Goal: Task Accomplishment & Management: Complete application form

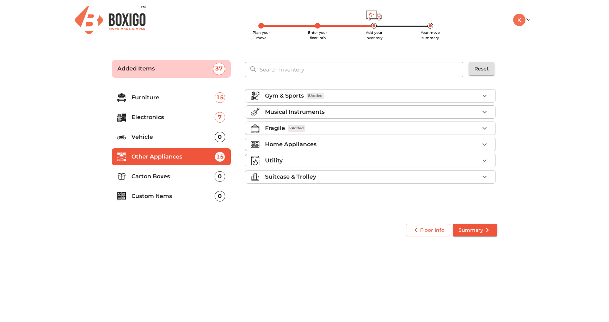
click at [444, 109] on div "Musical Instruments" at bounding box center [372, 112] width 214 height 8
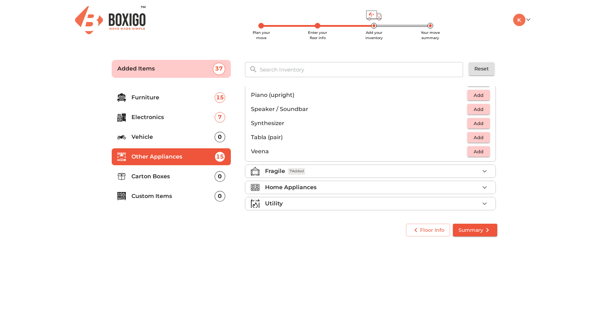
scroll to position [250, 0]
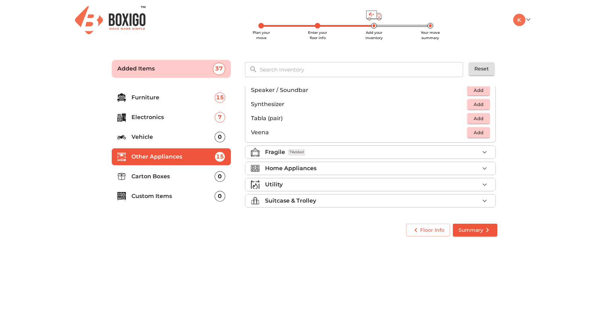
click at [436, 153] on div "Fragile 7 Added" at bounding box center [372, 152] width 214 height 8
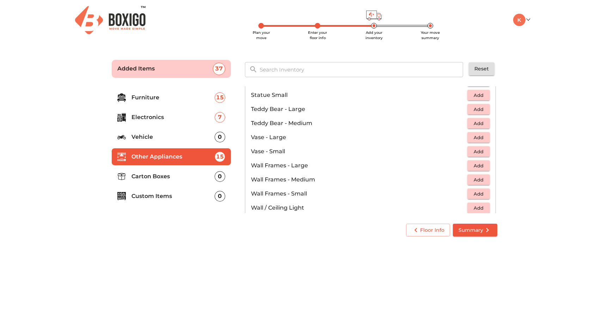
scroll to position [415, 0]
click at [475, 149] on span "Add" at bounding box center [479, 153] width 16 height 8
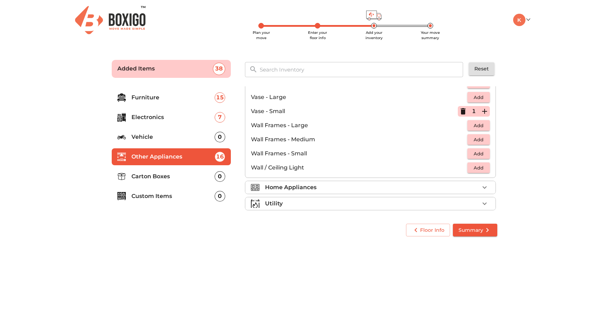
scroll to position [458, 0]
click at [395, 183] on div "Home Appliances" at bounding box center [372, 186] width 214 height 8
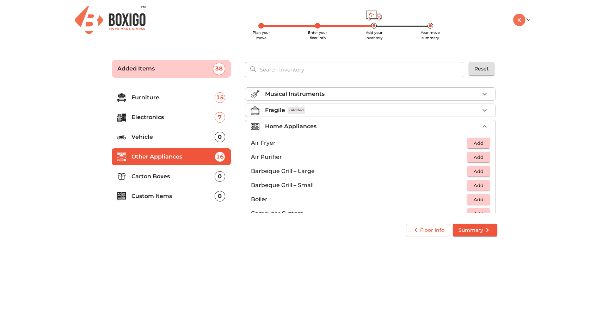
scroll to position [19, 0]
click at [479, 140] on span "Add" at bounding box center [479, 142] width 16 height 8
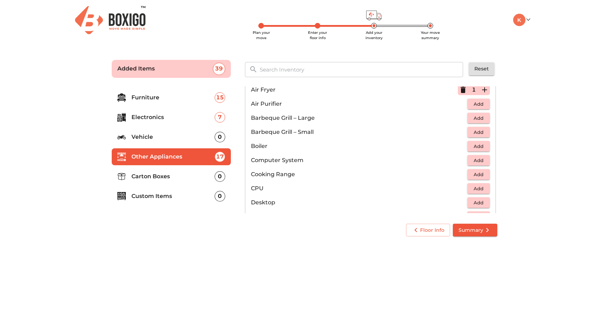
scroll to position [79, 0]
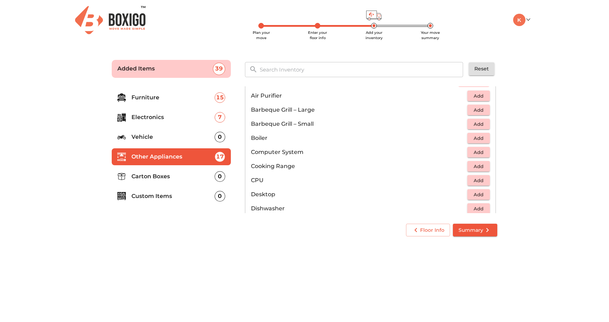
click at [472, 169] on span "Add" at bounding box center [479, 167] width 16 height 8
click at [461, 166] on icon "button" at bounding box center [463, 166] width 5 height 6
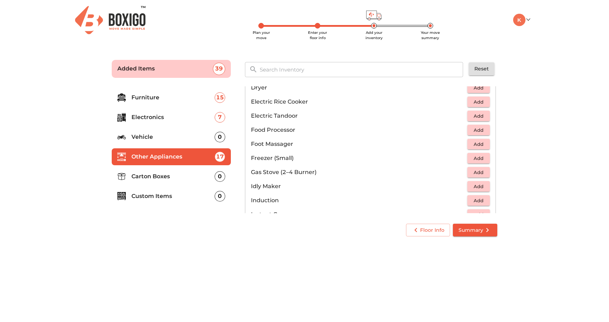
scroll to position [232, 0]
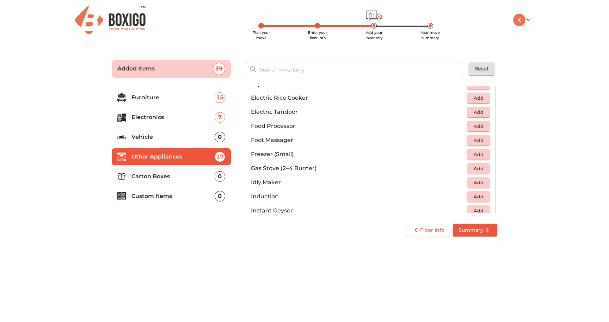
click at [476, 169] on span "Add" at bounding box center [479, 169] width 16 height 8
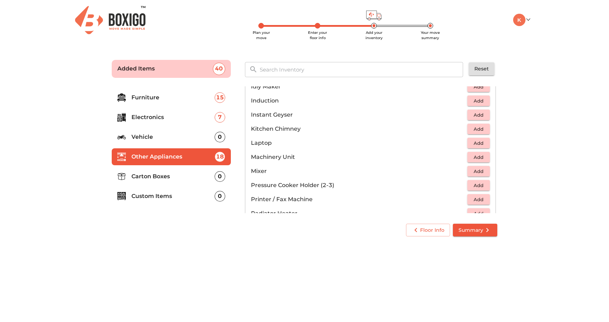
click at [477, 173] on span "Add" at bounding box center [479, 172] width 16 height 8
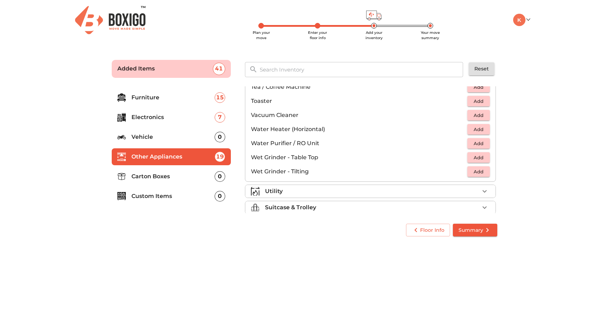
scroll to position [484, 0]
click at [476, 142] on span "Add" at bounding box center [479, 143] width 16 height 8
click at [351, 189] on div "Utility" at bounding box center [372, 191] width 214 height 8
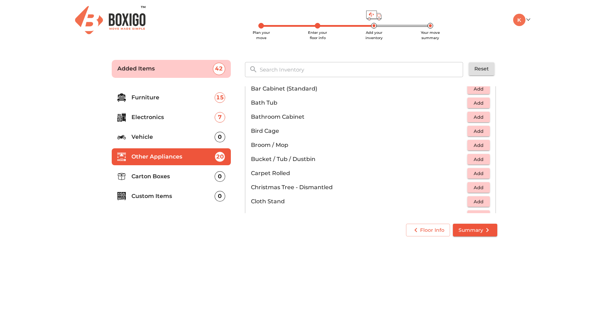
scroll to position [102, 0]
click at [483, 147] on button "Add" at bounding box center [479, 146] width 23 height 11
click at [483, 147] on icon "button" at bounding box center [485, 146] width 8 height 8
click at [481, 145] on icon "button" at bounding box center [485, 146] width 8 height 8
click at [476, 162] on span "Add" at bounding box center [479, 161] width 16 height 8
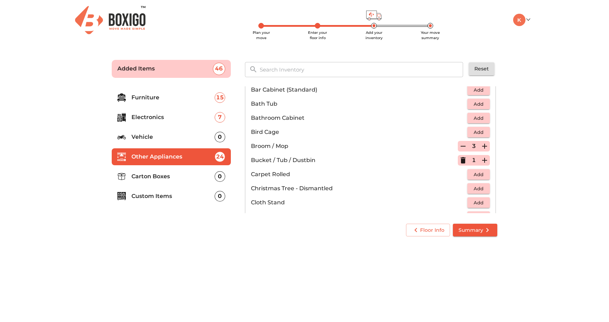
click at [482, 160] on icon "button" at bounding box center [484, 160] width 5 height 5
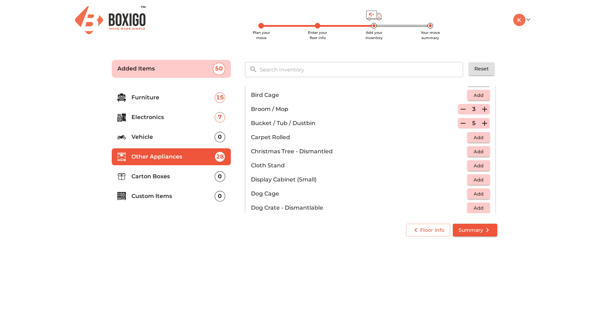
scroll to position [139, 0]
click at [479, 169] on span "Add" at bounding box center [479, 166] width 16 height 8
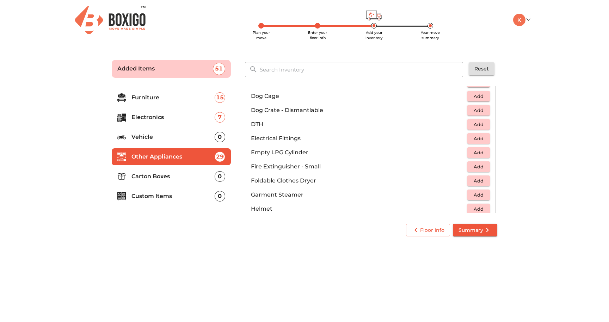
scroll to position [242, 0]
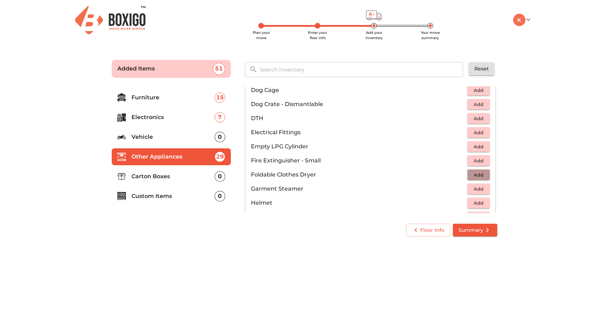
click at [478, 176] on span "Add" at bounding box center [479, 175] width 16 height 8
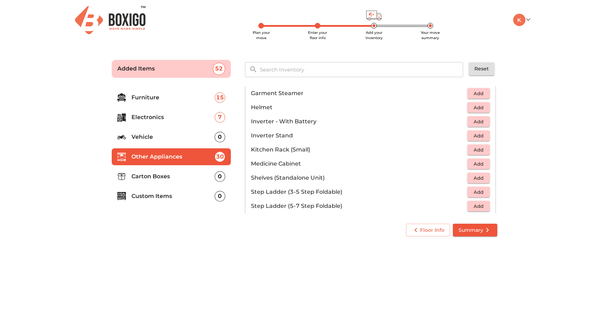
scroll to position [336, 0]
click at [472, 151] on span "Add" at bounding box center [479, 151] width 16 height 8
click at [468, 194] on button "Add" at bounding box center [479, 193] width 23 height 11
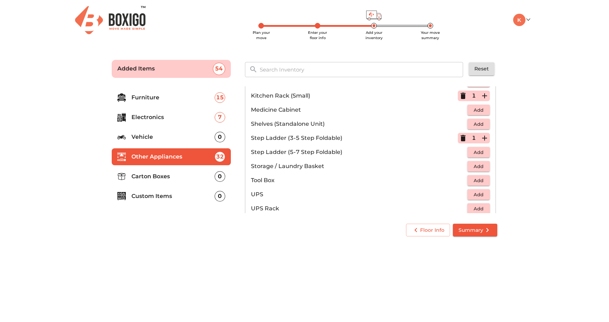
scroll to position [397, 0]
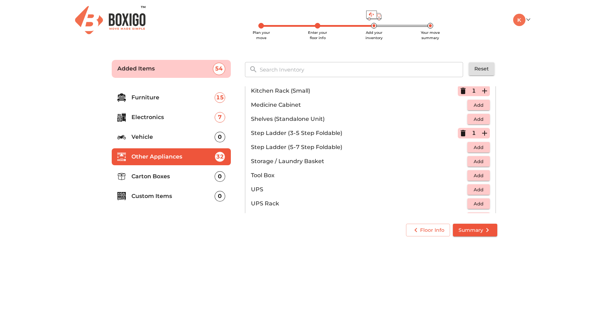
click at [475, 163] on span "Add" at bounding box center [479, 162] width 16 height 8
click at [479, 173] on span "Add" at bounding box center [479, 176] width 16 height 8
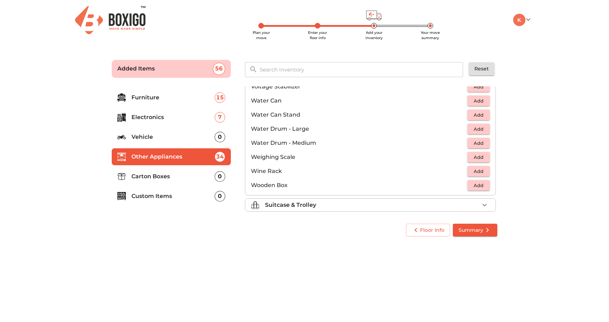
scroll to position [532, 0]
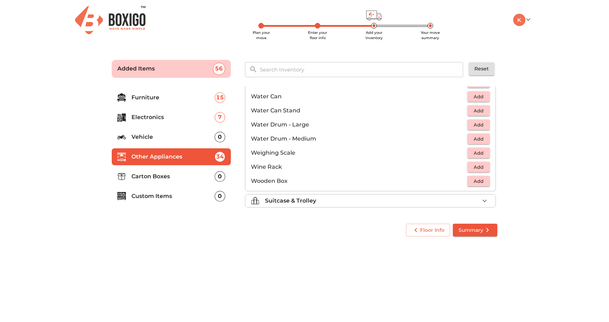
click at [459, 199] on div "Suitcase & Trolley" at bounding box center [372, 201] width 214 height 8
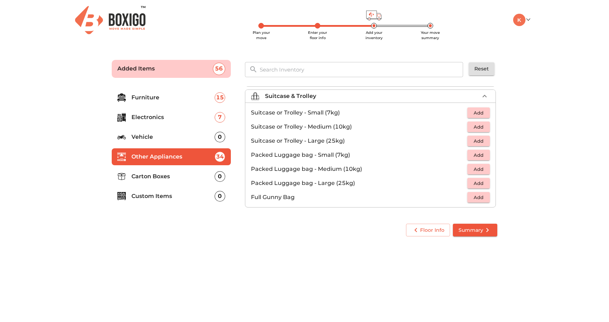
scroll to position [81, 0]
click at [476, 157] on span "Add" at bounding box center [479, 155] width 16 height 8
click at [479, 172] on span "Add" at bounding box center [479, 169] width 16 height 8
click at [186, 181] on p "Carton Boxes" at bounding box center [173, 176] width 83 height 8
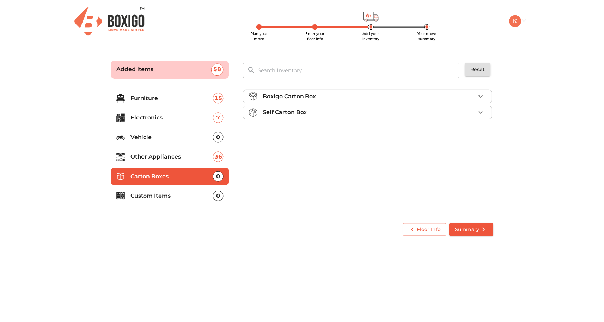
scroll to position [0, 0]
click at [387, 96] on div "Boxigo Carton Box" at bounding box center [372, 96] width 214 height 8
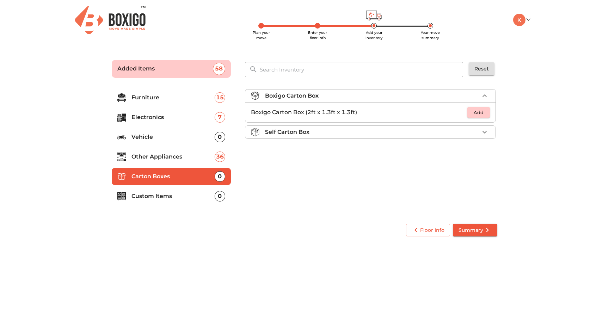
click at [394, 130] on div "Self Carton Box" at bounding box center [372, 132] width 214 height 8
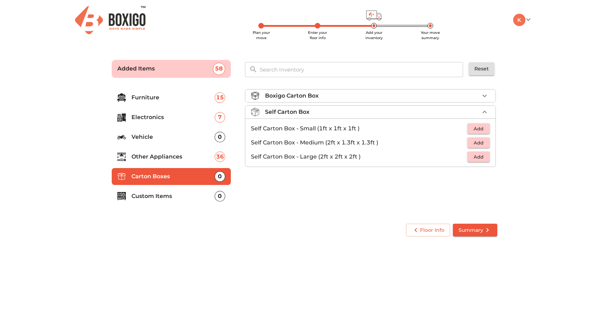
click at [411, 97] on div "Boxigo Carton Box" at bounding box center [372, 96] width 214 height 8
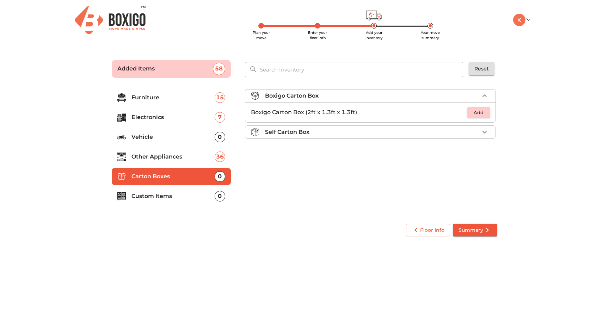
click at [198, 194] on p "Custom Items" at bounding box center [173, 196] width 83 height 8
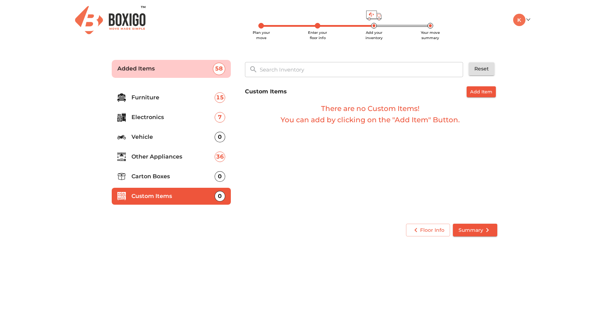
click at [196, 177] on p "Carton Boxes" at bounding box center [173, 176] width 83 height 8
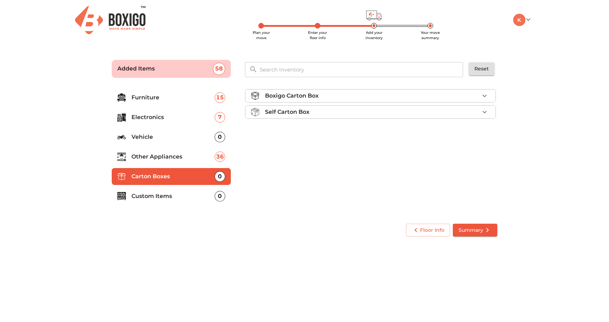
click at [189, 198] on p "Custom Items" at bounding box center [173, 196] width 83 height 8
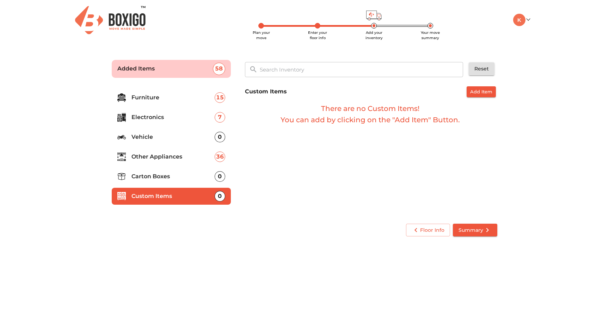
click at [479, 231] on span "Summary" at bounding box center [475, 230] width 33 height 9
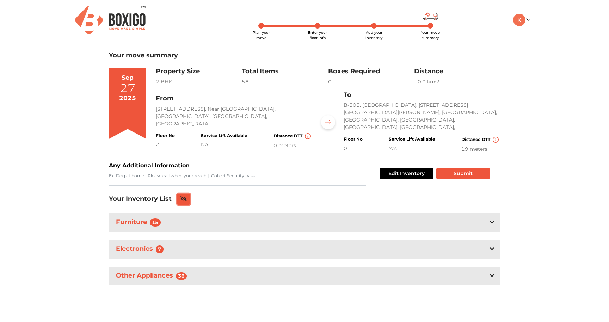
click at [186, 196] on icon at bounding box center [184, 198] width 6 height 5
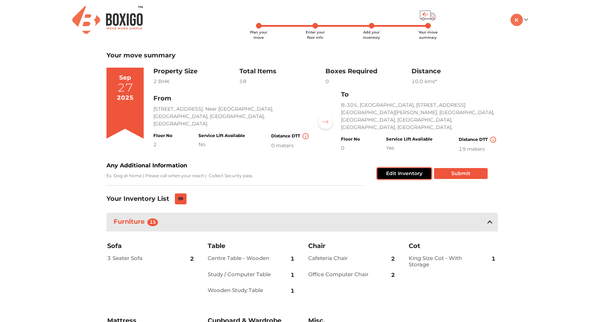
click at [401, 170] on button "Edit Inventory" at bounding box center [404, 173] width 54 height 11
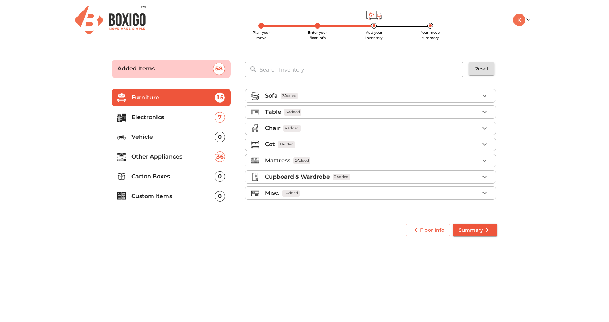
click at [332, 194] on div "Misc. 1 Added" at bounding box center [372, 193] width 214 height 8
click at [185, 181] on p "Carton Boxes" at bounding box center [173, 176] width 83 height 8
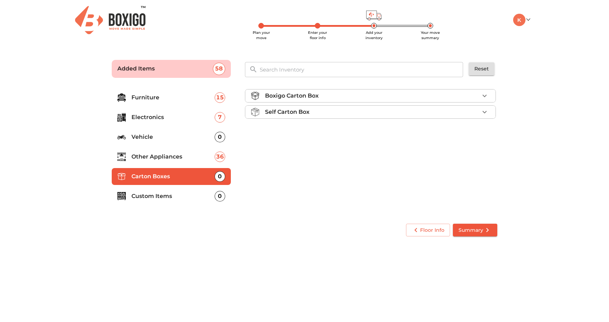
click at [484, 95] on icon "button" at bounding box center [485, 96] width 8 height 8
click at [477, 114] on span "Add" at bounding box center [479, 113] width 16 height 8
click at [488, 114] on icon "button" at bounding box center [485, 112] width 8 height 8
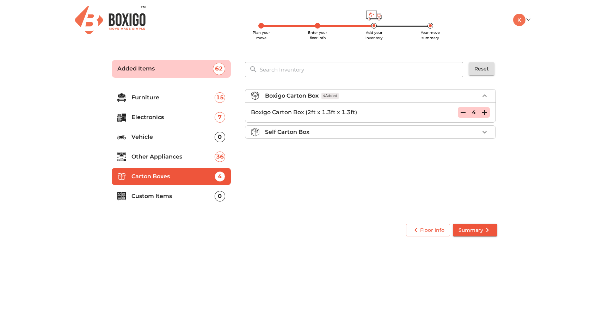
click at [488, 114] on icon "button" at bounding box center [485, 112] width 8 height 8
click at [466, 228] on span "Summary" at bounding box center [475, 230] width 33 height 9
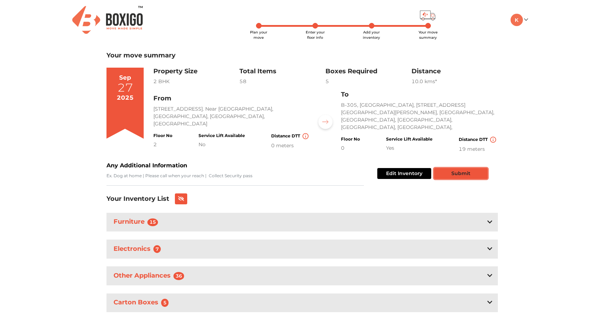
click at [484, 168] on button "Submit" at bounding box center [461, 173] width 54 height 11
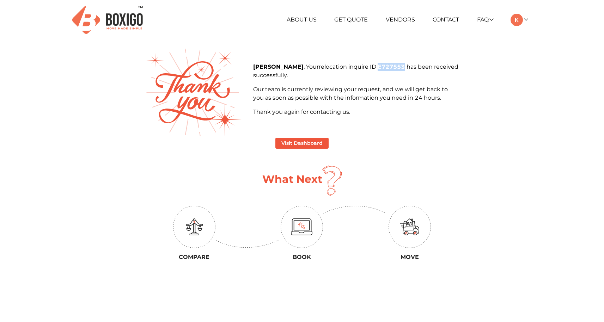
drag, startPoint x: 377, startPoint y: 66, endPoint x: 404, endPoint y: 69, distance: 27.4
click at [404, 69] on p "[PERSON_NAME] , Your relocation inquire ID E727553 has been received successful…" at bounding box center [355, 71] width 205 height 17
click at [372, 122] on div "[PERSON_NAME] , Your relocation inquire ID E727553 has been received successful…" at bounding box center [356, 92] width 216 height 59
